Goal: Information Seeking & Learning: Learn about a topic

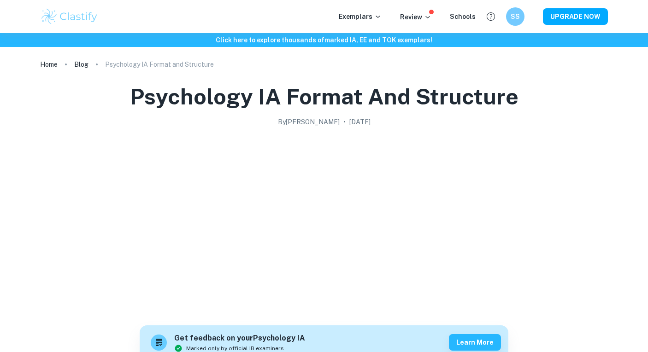
scroll to position [603, 0]
